Goal: Information Seeking & Learning: Learn about a topic

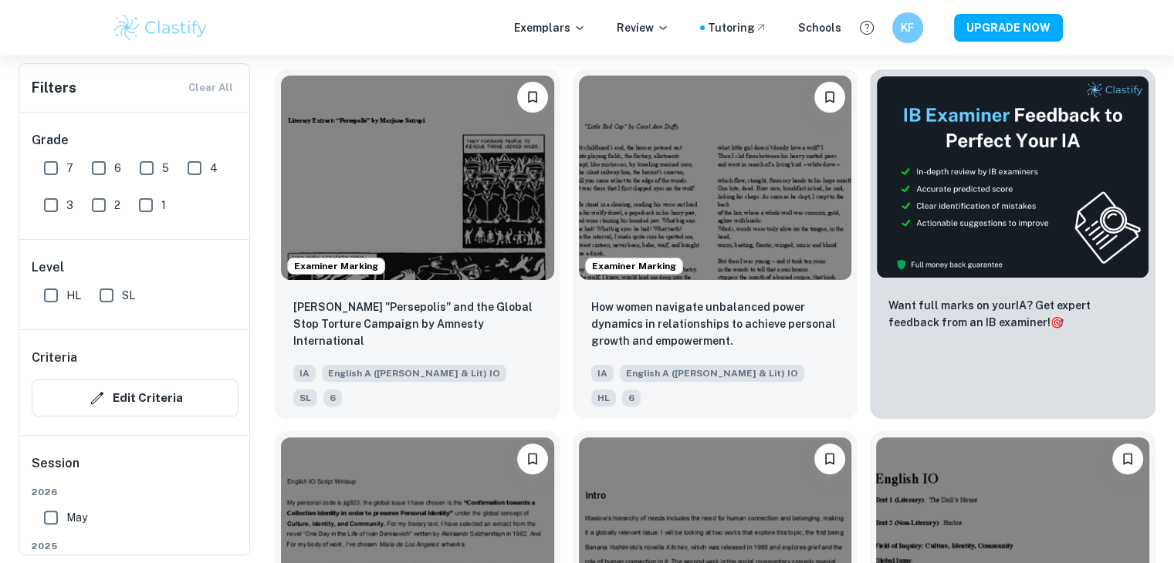
scroll to position [338, 0]
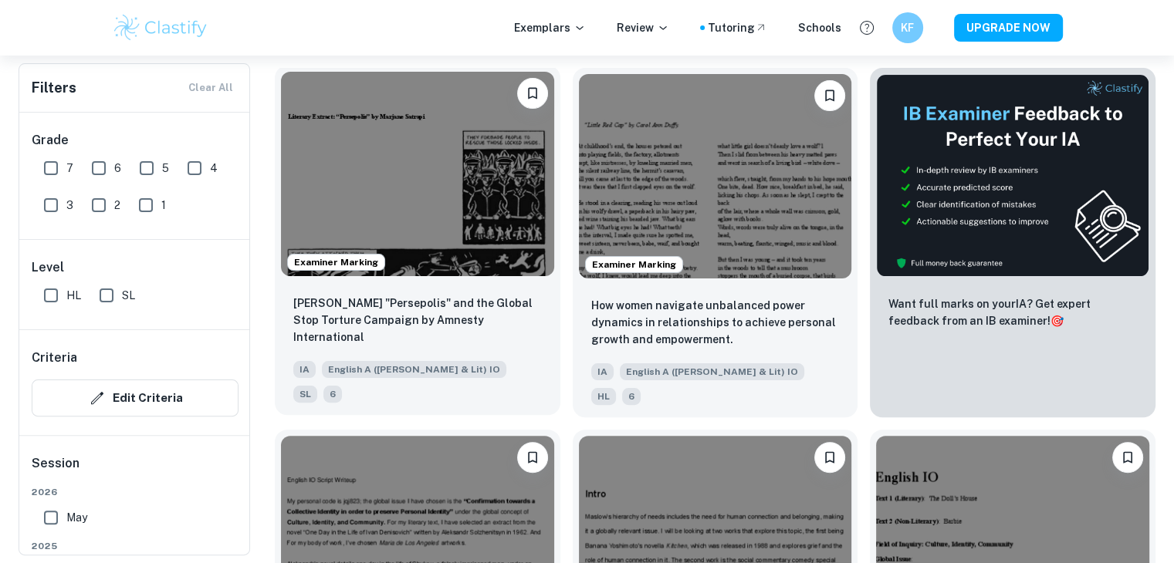
click at [420, 212] on img at bounding box center [417, 174] width 273 height 204
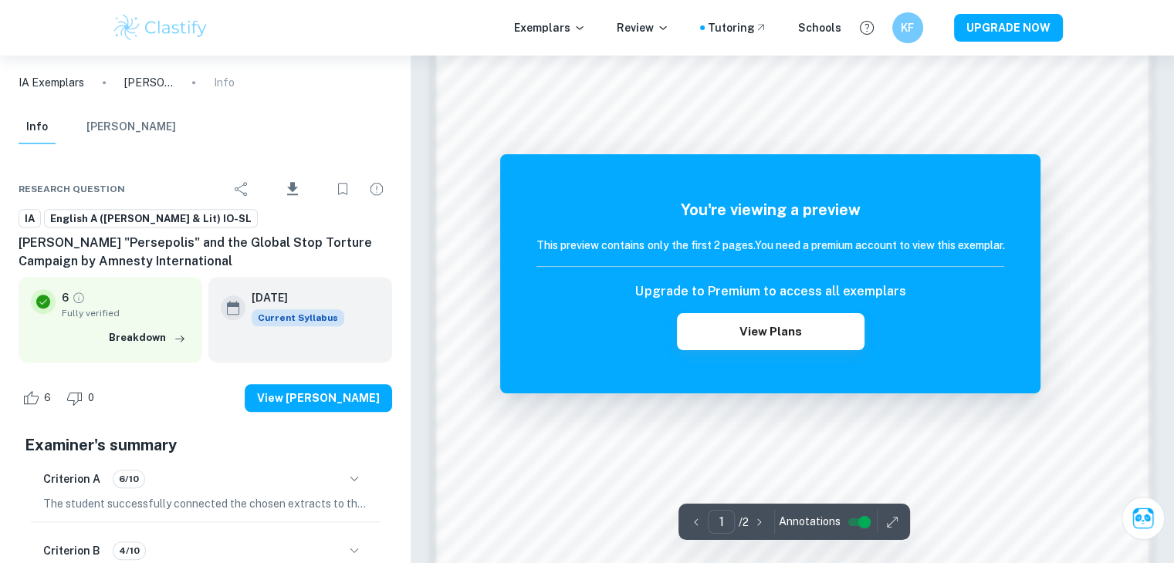
scroll to position [1531, 0]
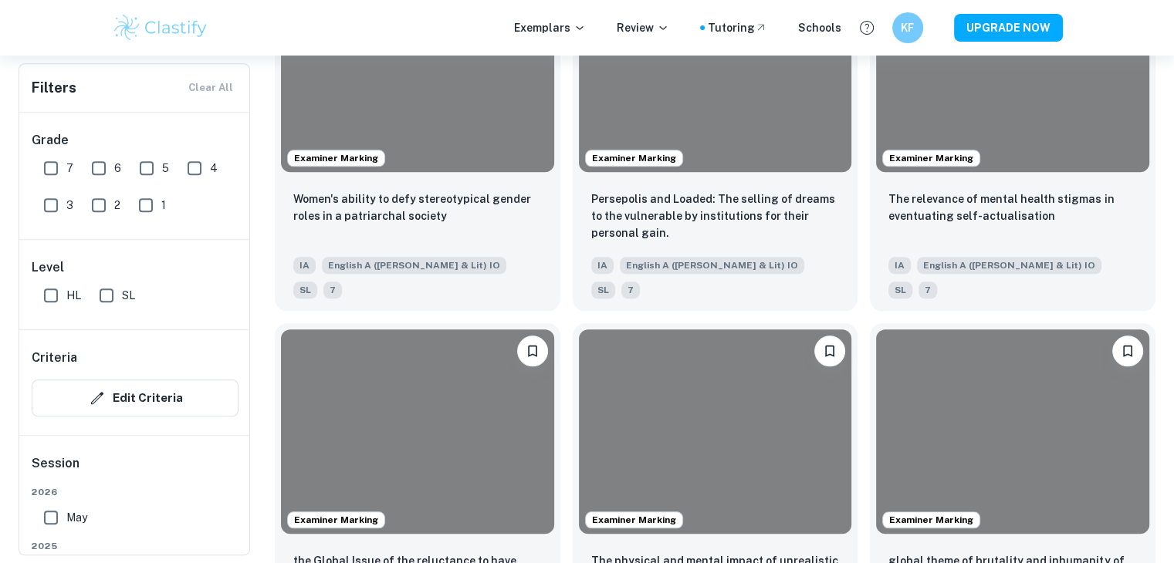
scroll to position [338, 0]
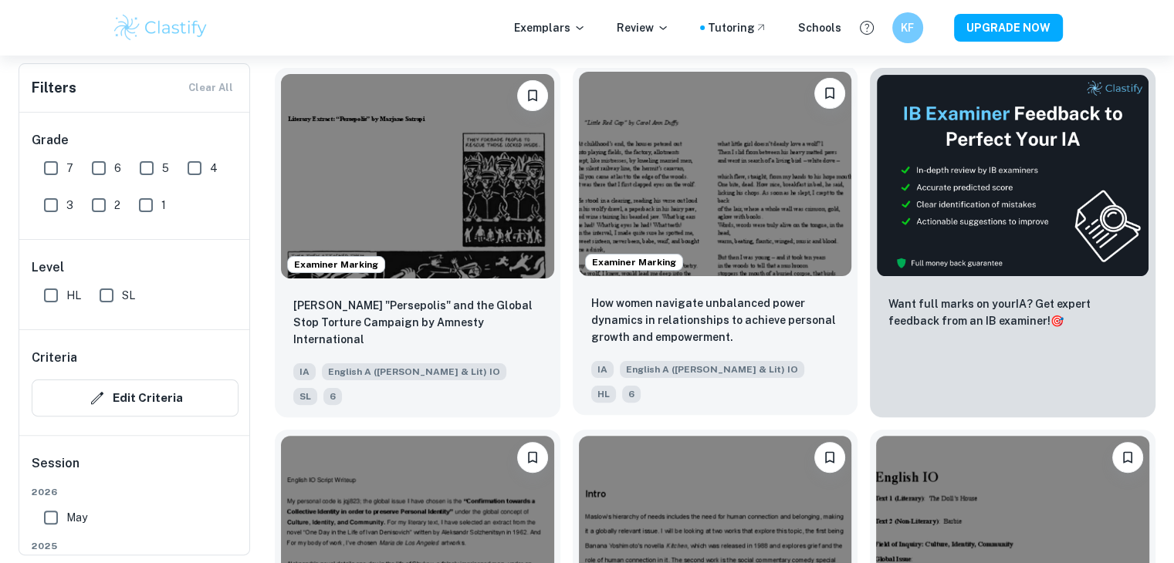
click at [742, 235] on img at bounding box center [715, 174] width 273 height 204
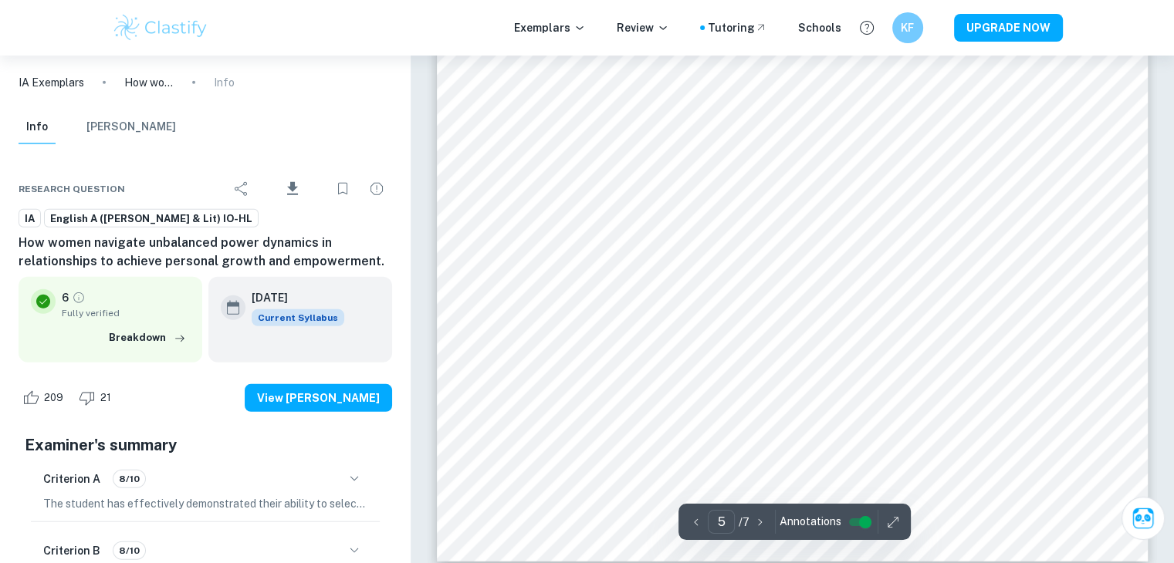
scroll to position [4368, 0]
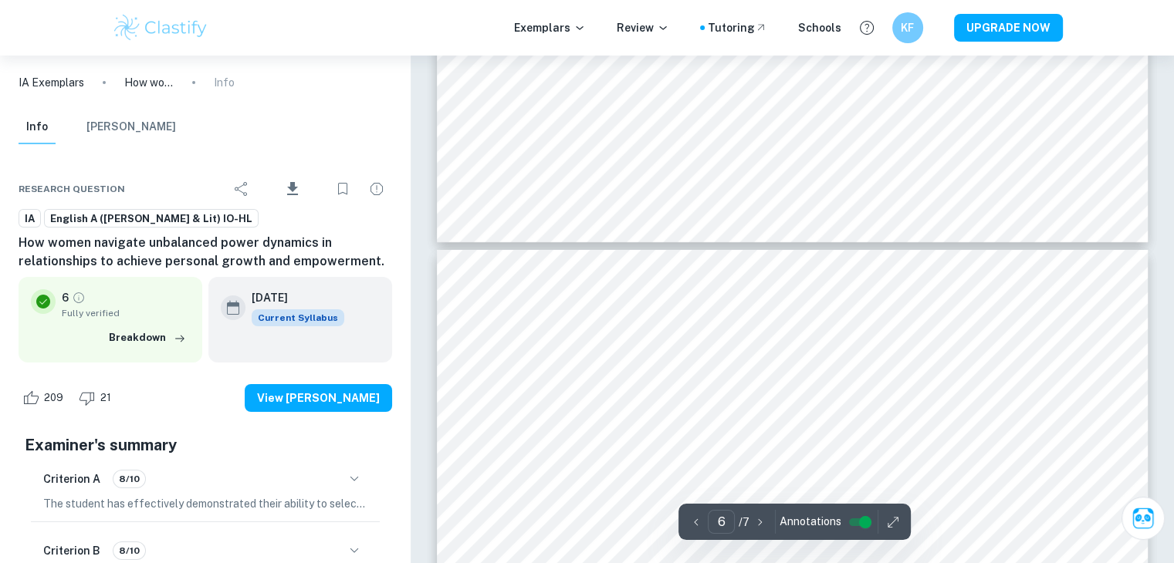
type input "7"
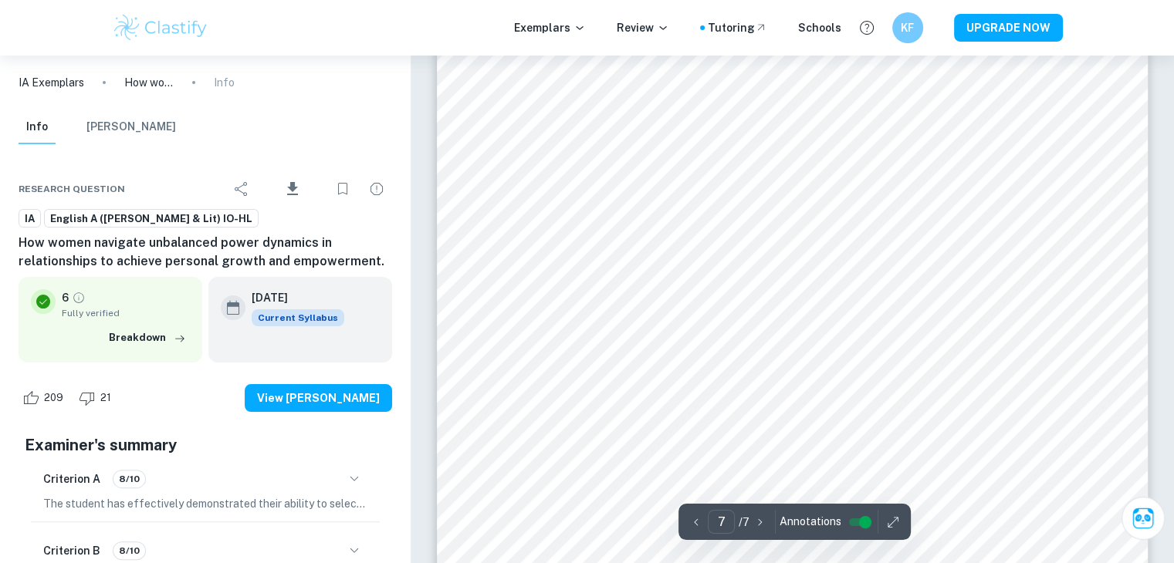
scroll to position [6237, 0]
